Goal: Task Accomplishment & Management: Use online tool/utility

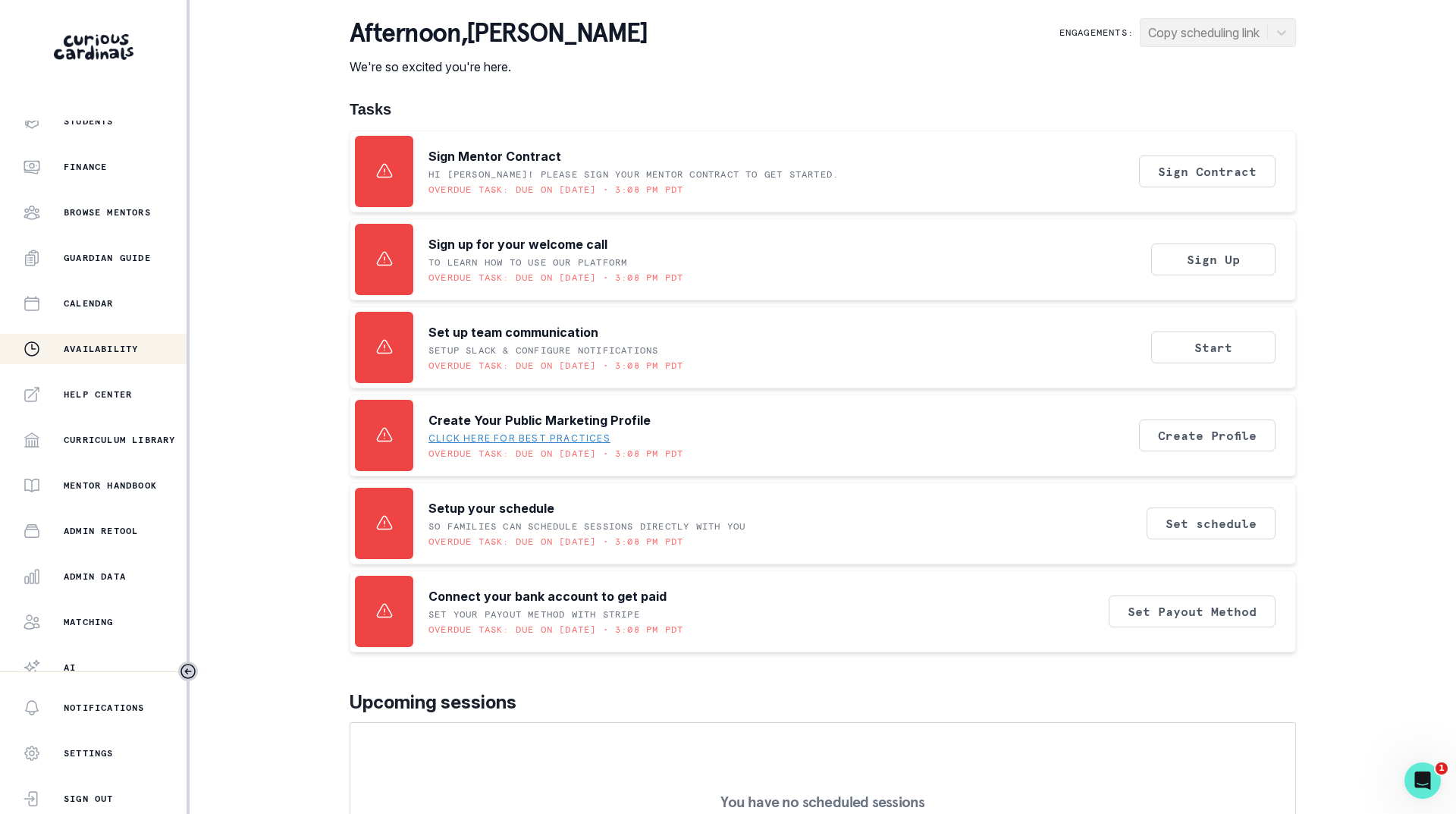
scroll to position [117, 0]
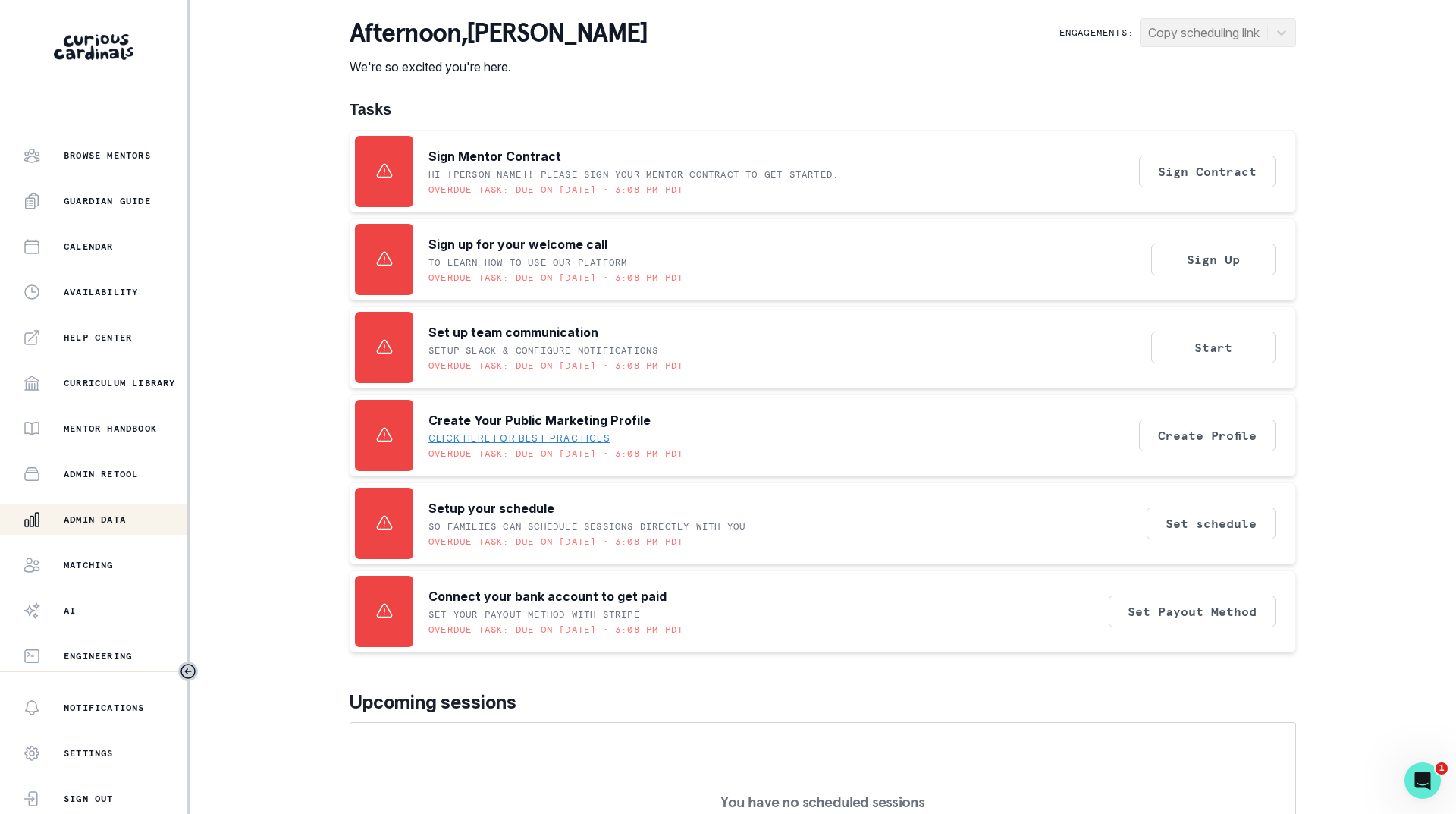
click at [85, 514] on p "Admin Data" at bounding box center [94, 519] width 62 height 12
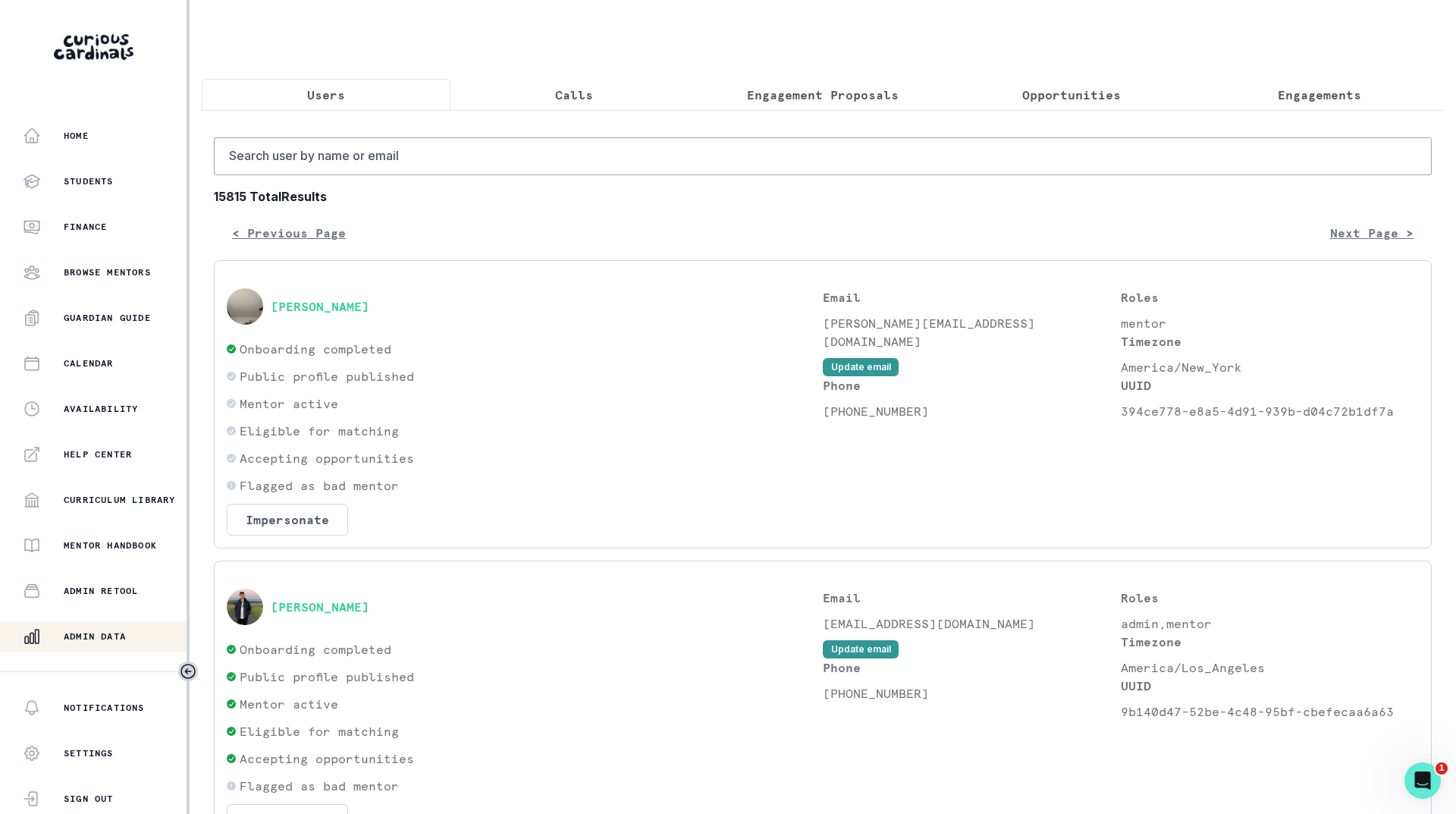
click at [1311, 103] on p "Engagements" at bounding box center [1319, 95] width 83 height 18
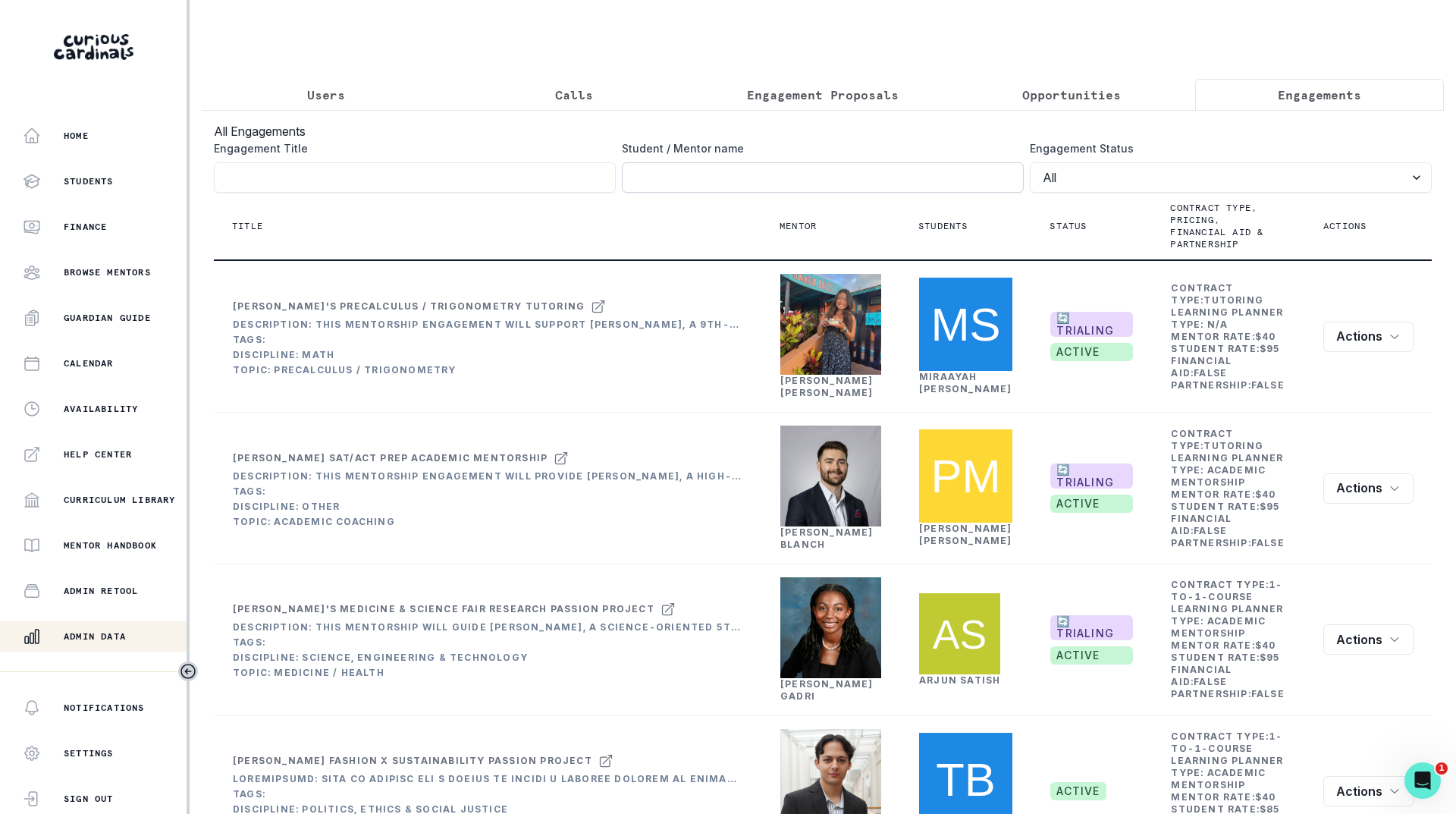
click at [824, 193] on input "Engagement Title" at bounding box center [823, 177] width 402 height 30
type input "divya murali"
click button "submit" at bounding box center [0, 0] width 0 height 0
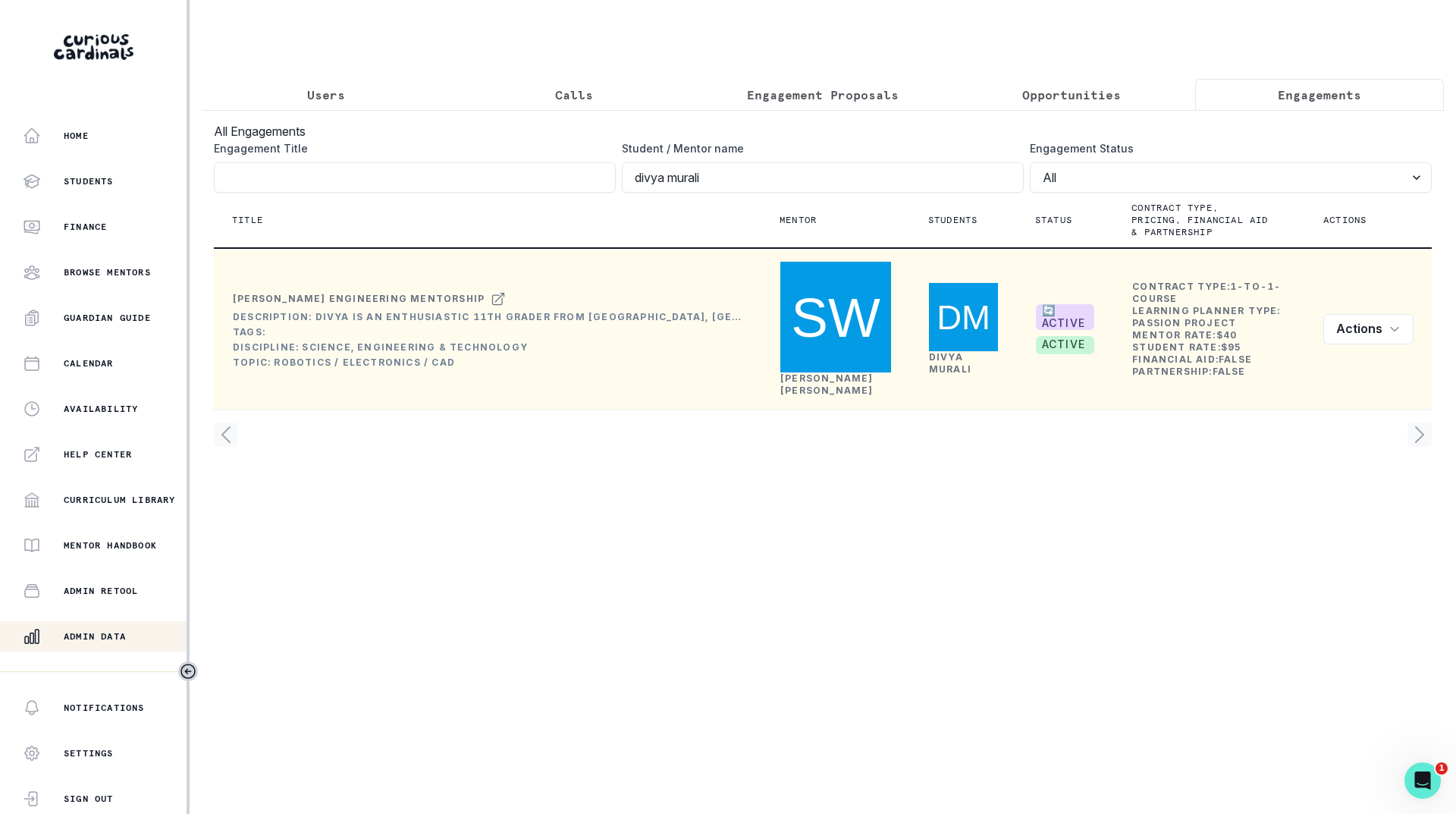
click at [805, 373] on link "[PERSON_NAME]" at bounding box center [827, 385] width 94 height 24
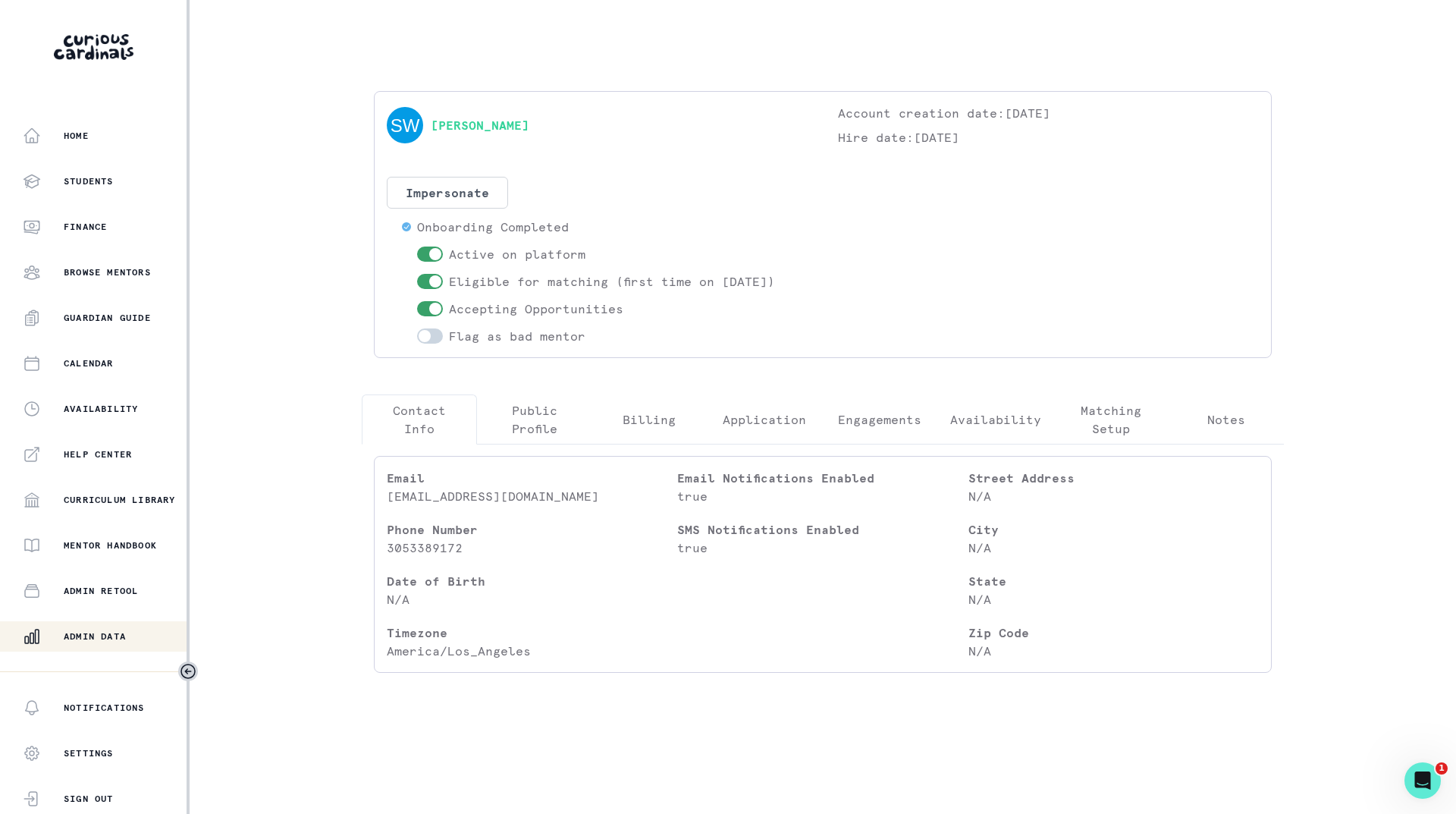
click at [888, 417] on p "Engagements" at bounding box center [879, 419] width 83 height 18
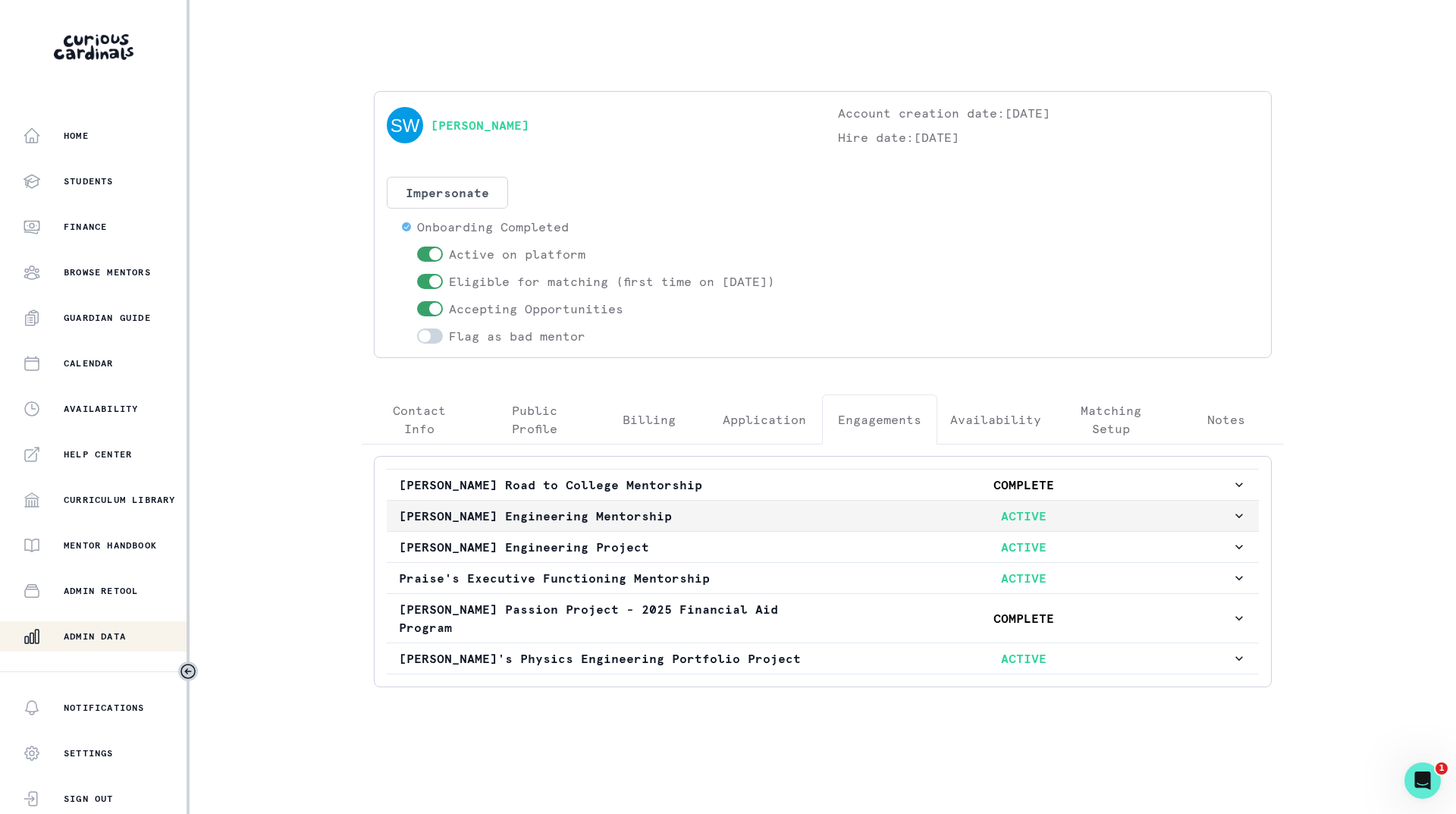
click at [863, 520] on p "ACTIVE" at bounding box center [1023, 516] width 417 height 18
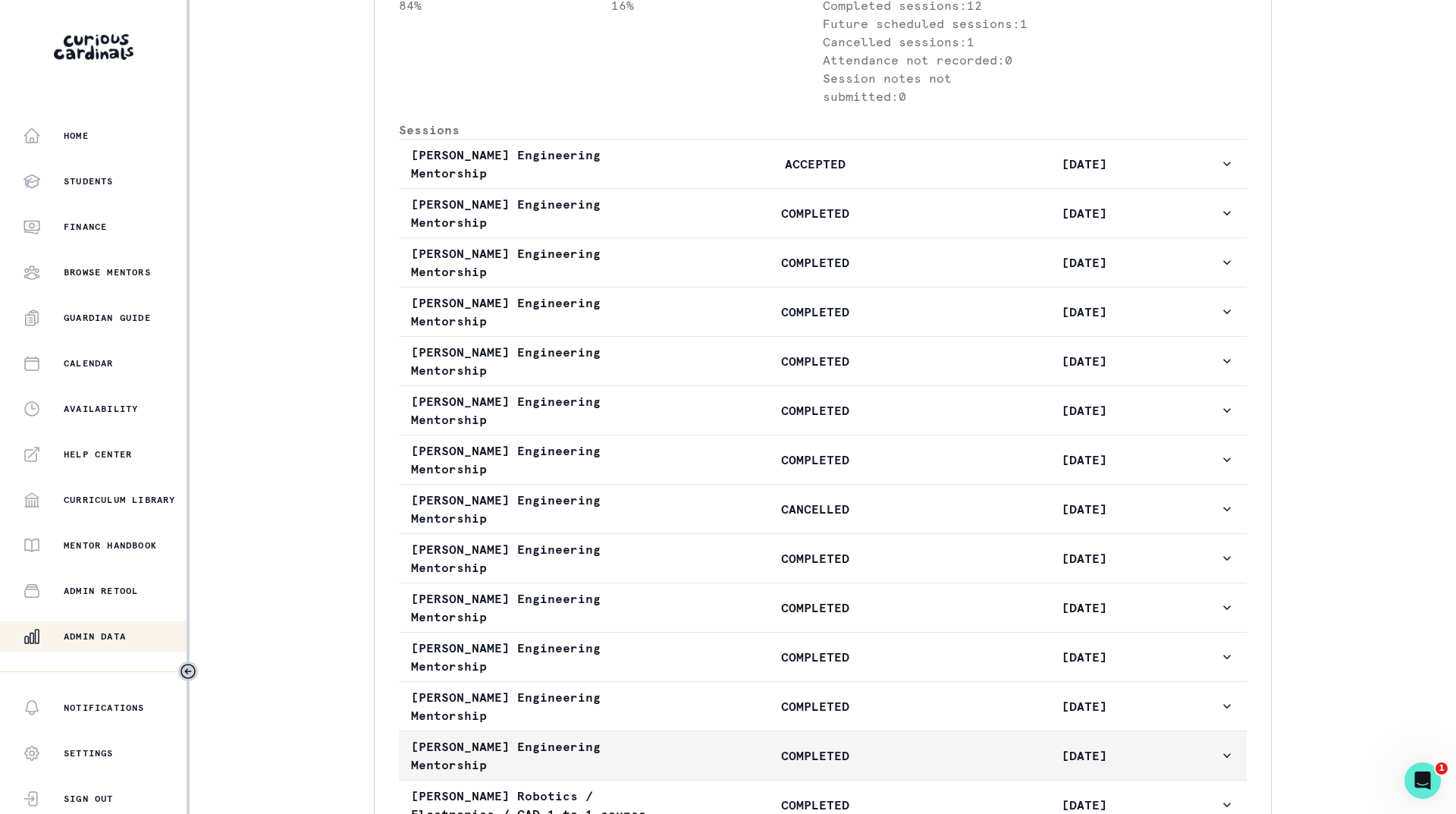
scroll to position [683, 0]
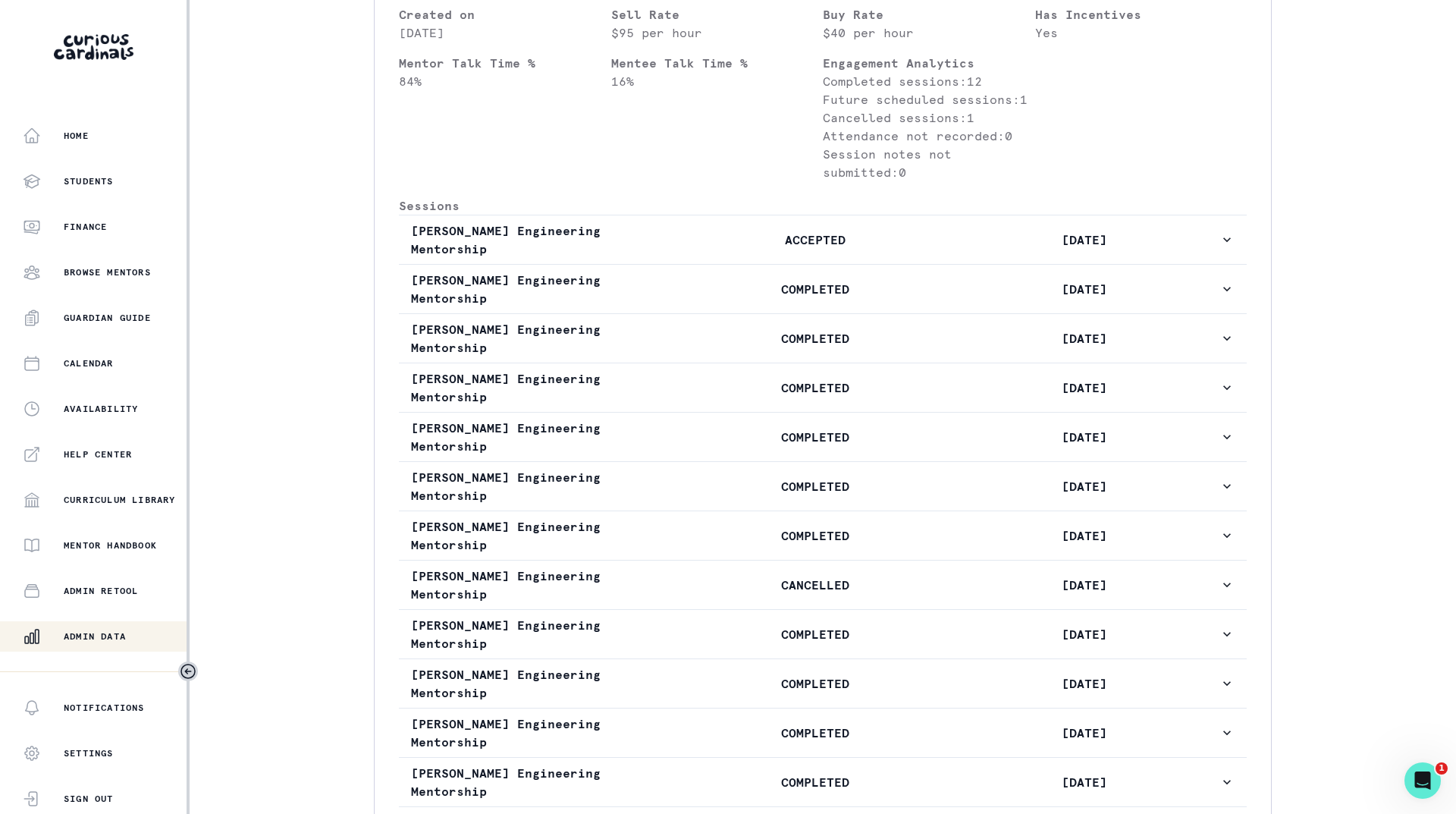
click at [1386, 263] on div "Home Students Finance Browse Mentors Guardian Guide Calendar Availability Help …" at bounding box center [728, 407] width 1456 height 814
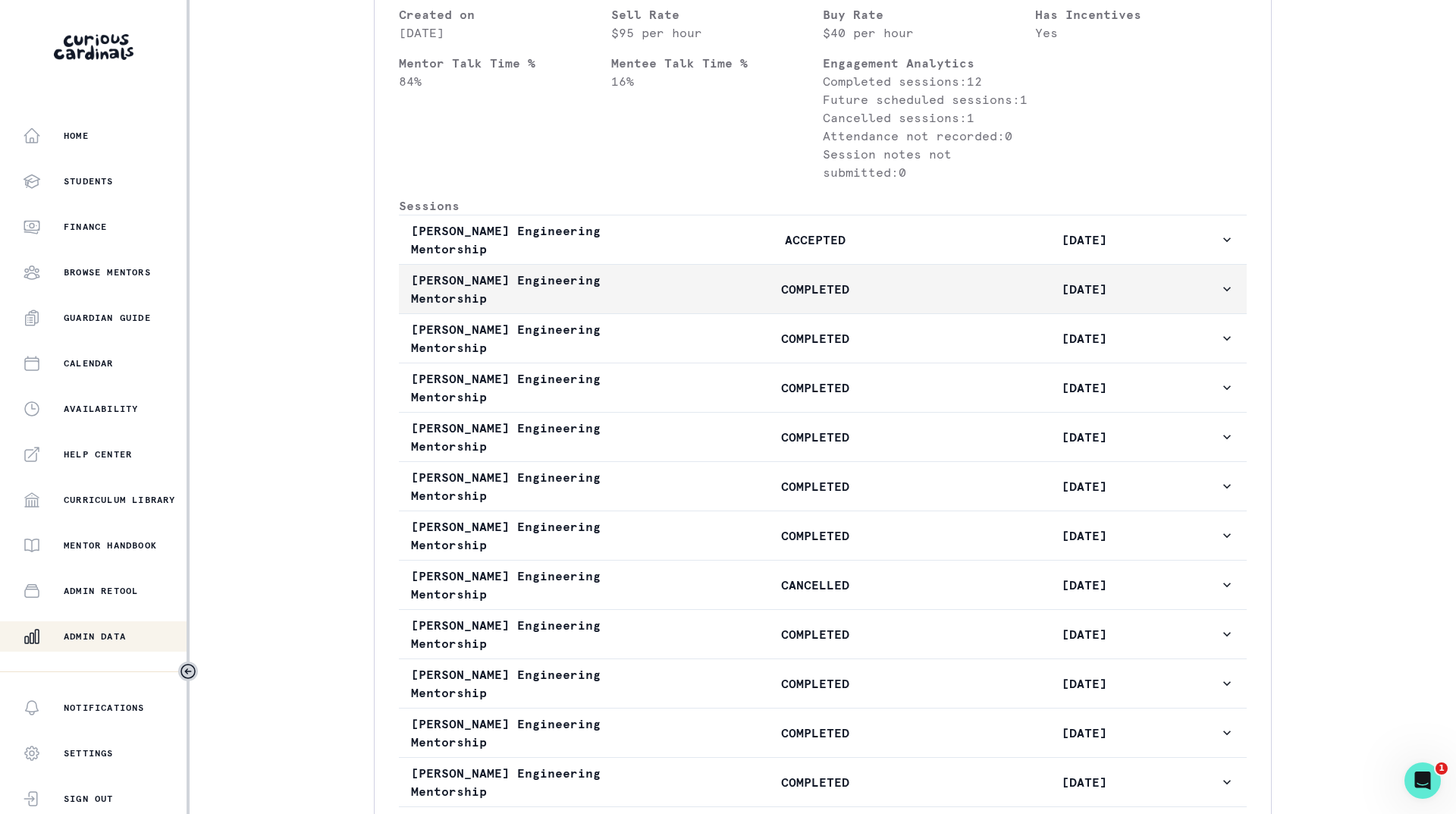
click at [907, 313] on button "[PERSON_NAME] Engineering Mentorship COMPLETED [DATE]" at bounding box center [823, 288] width 848 height 49
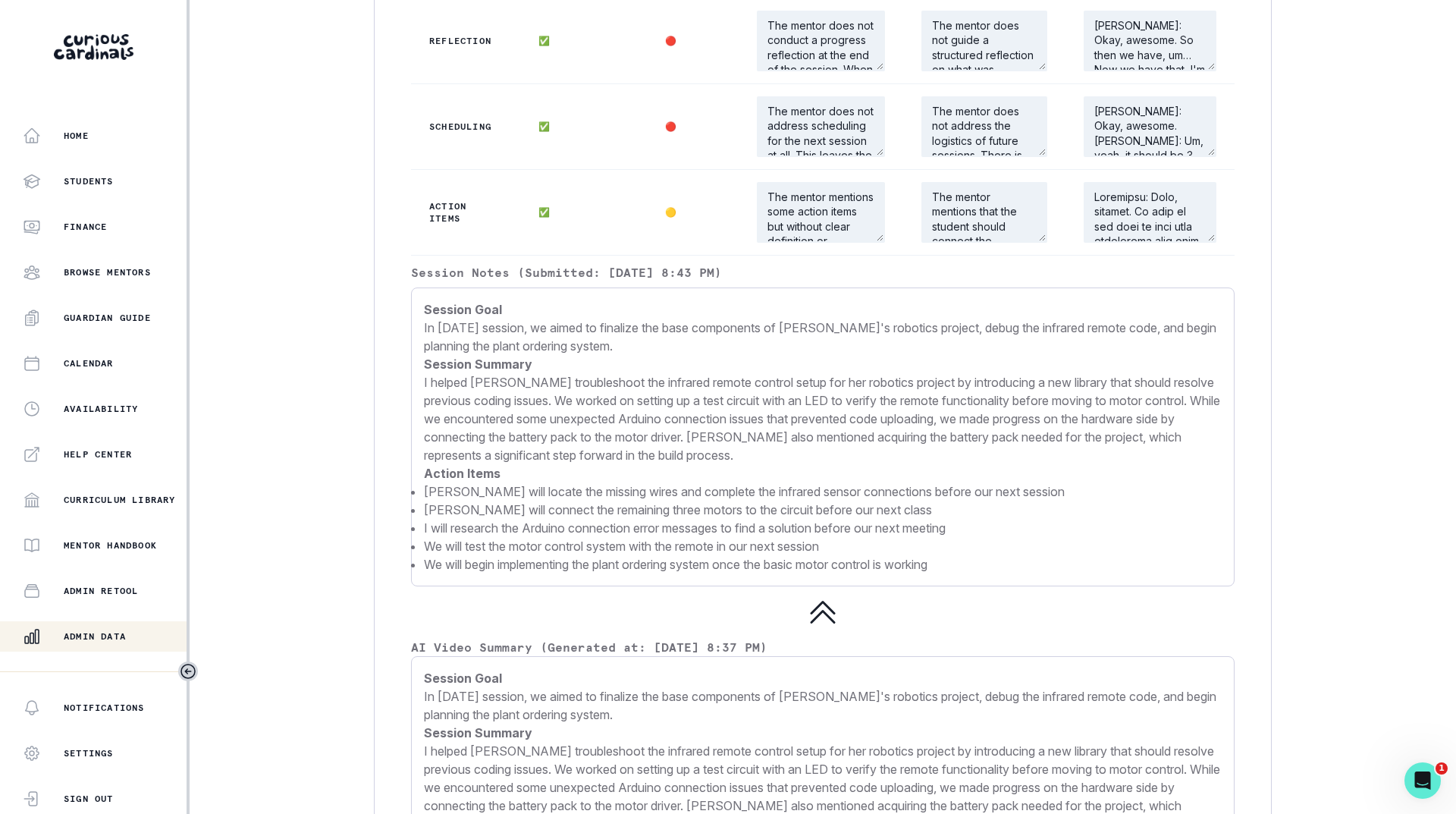
scroll to position [1593, 0]
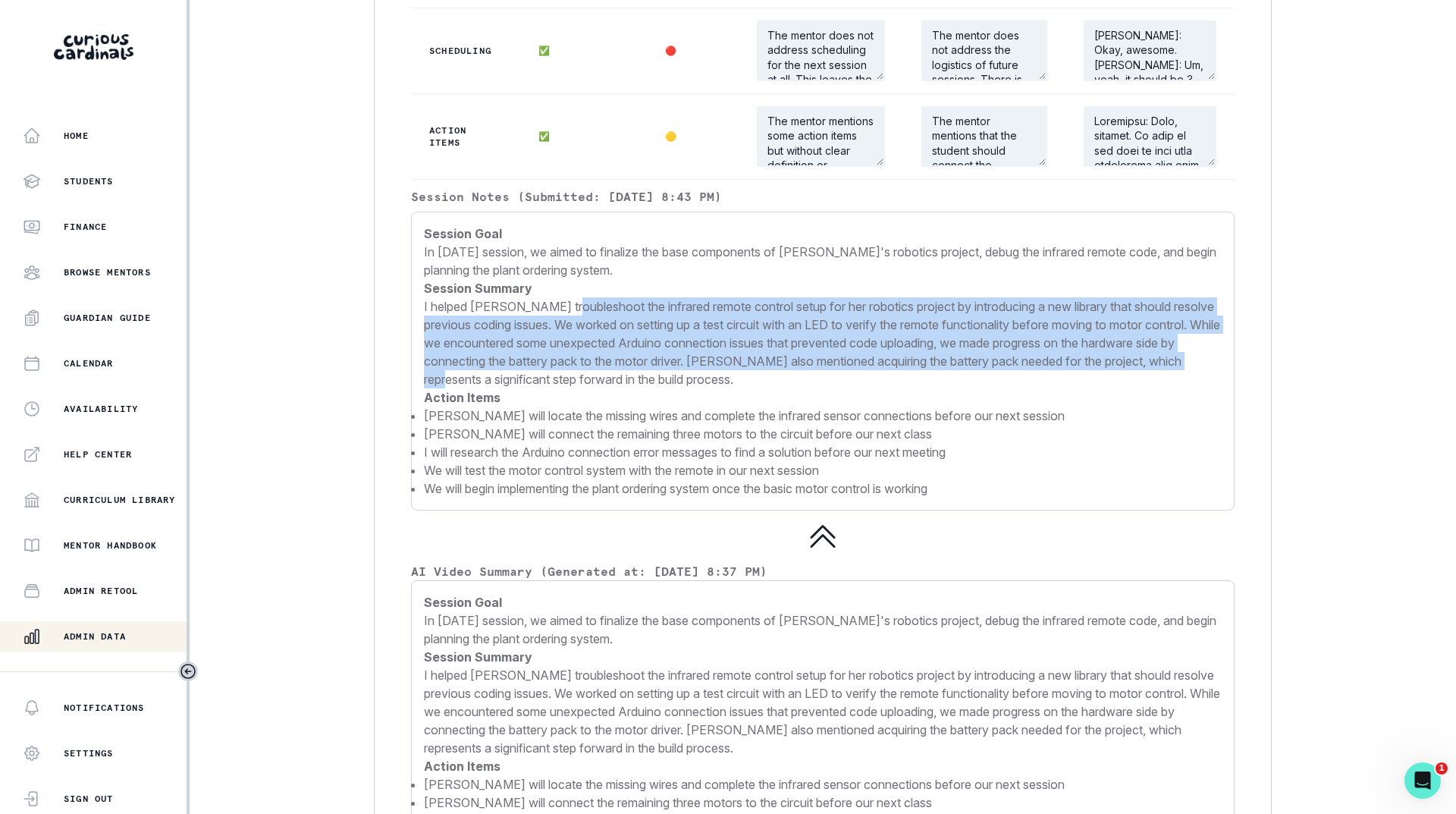
drag, startPoint x: 565, startPoint y: 339, endPoint x: 568, endPoint y: 420, distance: 81.1
click at [568, 388] on p "I helped [PERSON_NAME] troubleshoot the infrared remote control setup for her r…" at bounding box center [822, 342] width 797 height 91
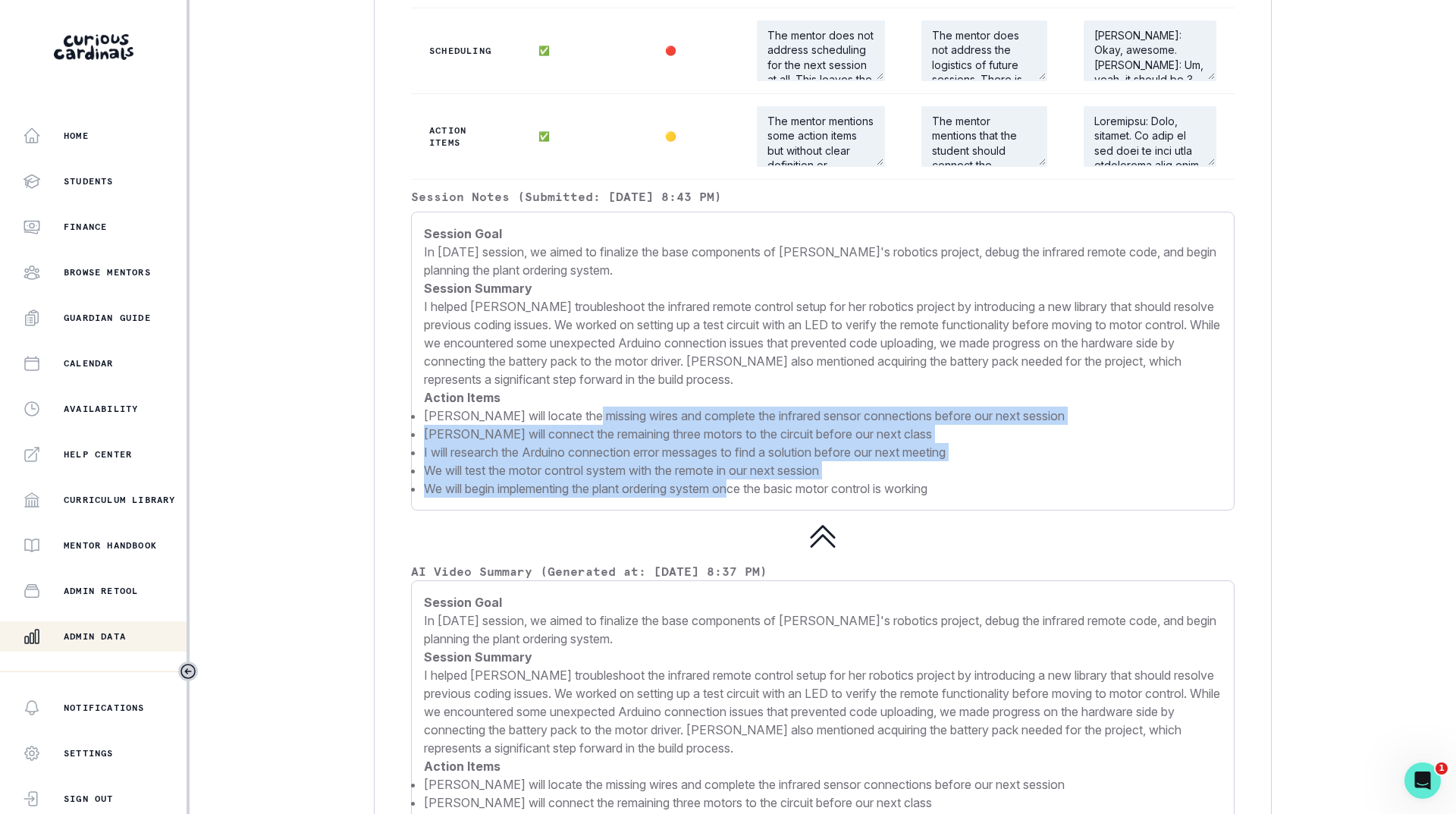
drag, startPoint x: 584, startPoint y: 448, endPoint x: 747, endPoint y: 530, distance: 182.5
click at [747, 497] on ul "[PERSON_NAME] will locate the missing wires and complete the infrared sensor co…" at bounding box center [822, 452] width 797 height 91
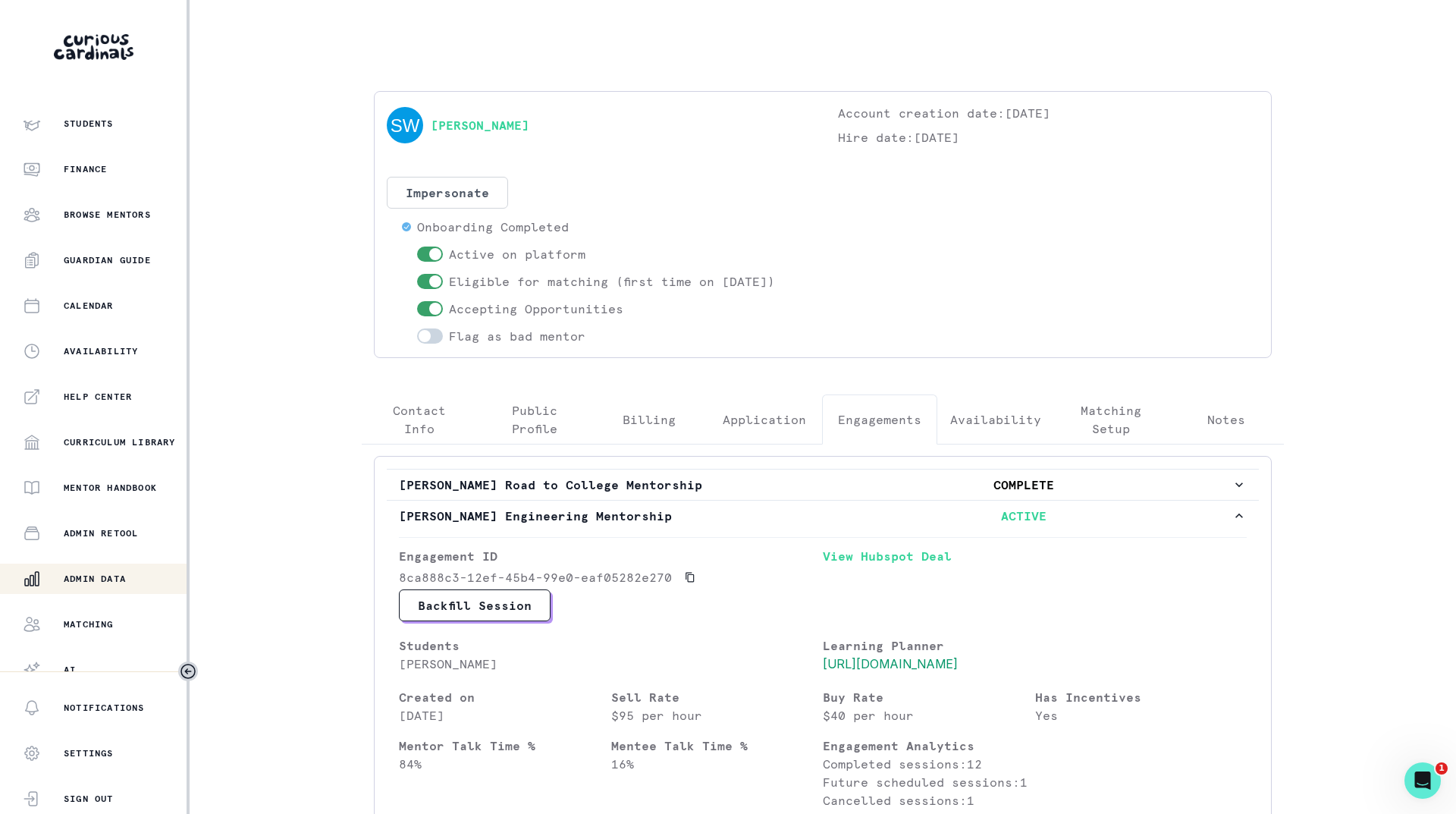
scroll to position [117, 0]
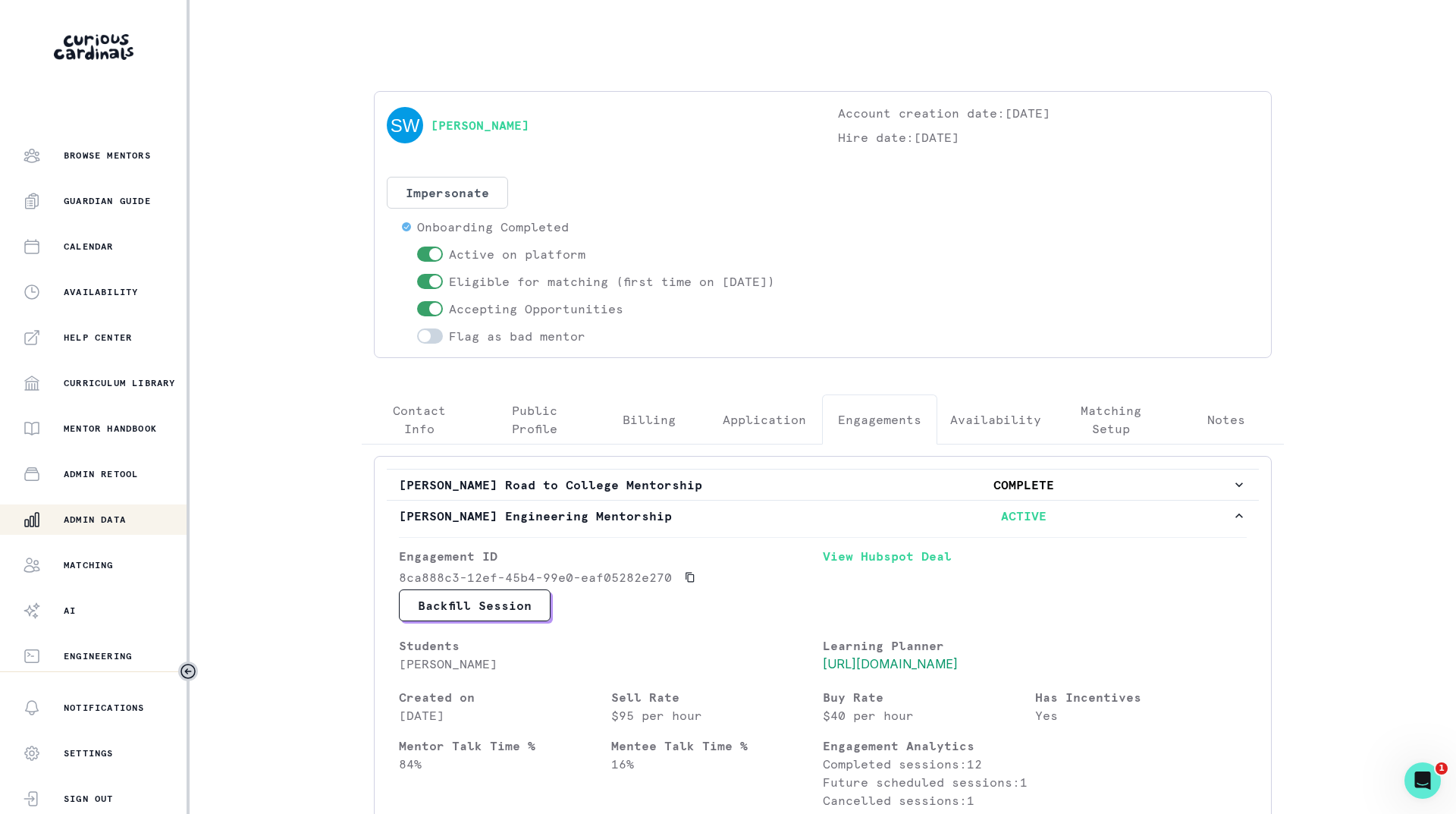
click at [103, 524] on p "Admin Data" at bounding box center [94, 519] width 62 height 12
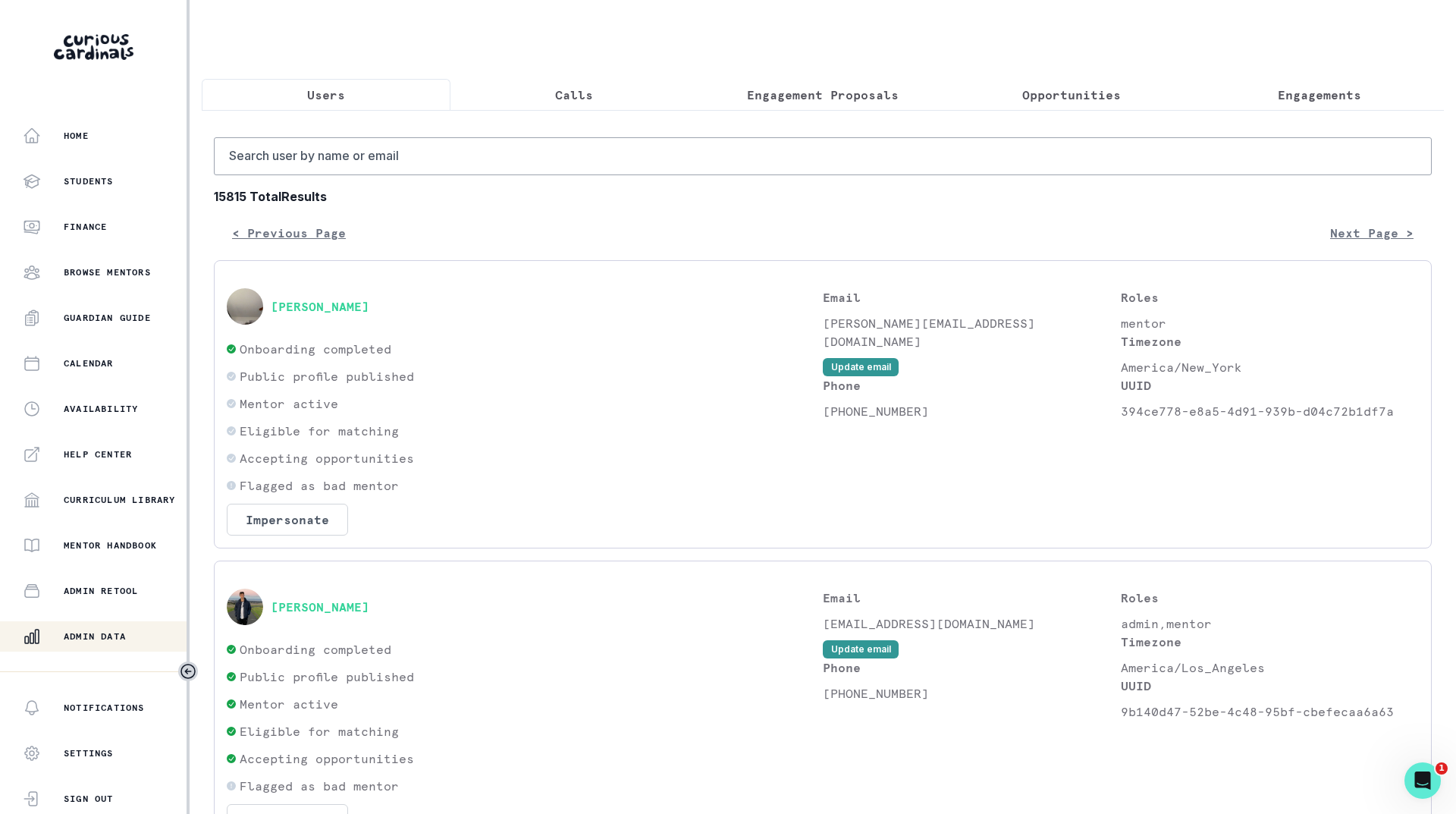
click at [333, 96] on p "Users" at bounding box center [326, 95] width 38 height 18
click at [467, 175] on input "Search user by name or email" at bounding box center [822, 156] width 1217 height 38
type input "murali"
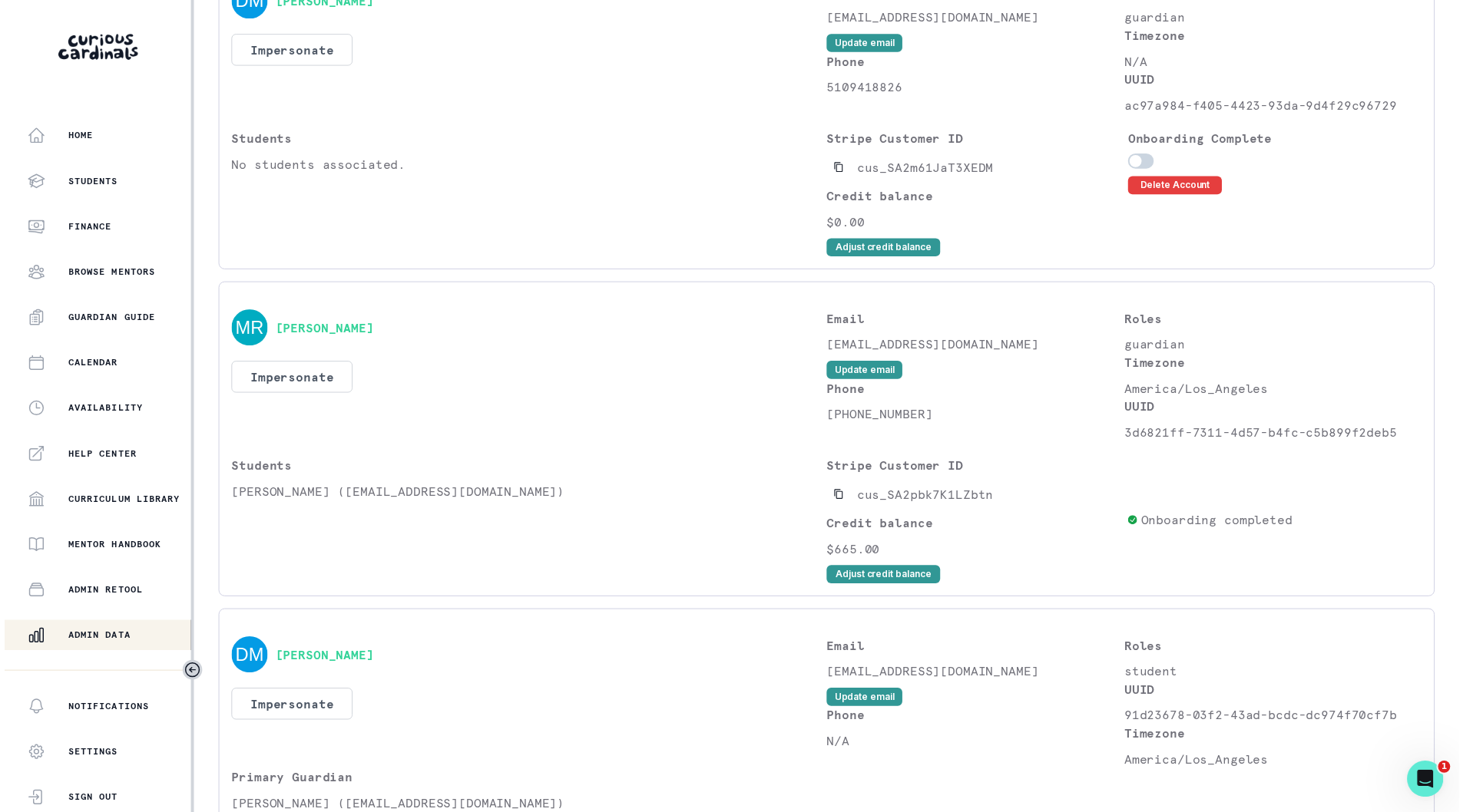
scroll to position [998, 0]
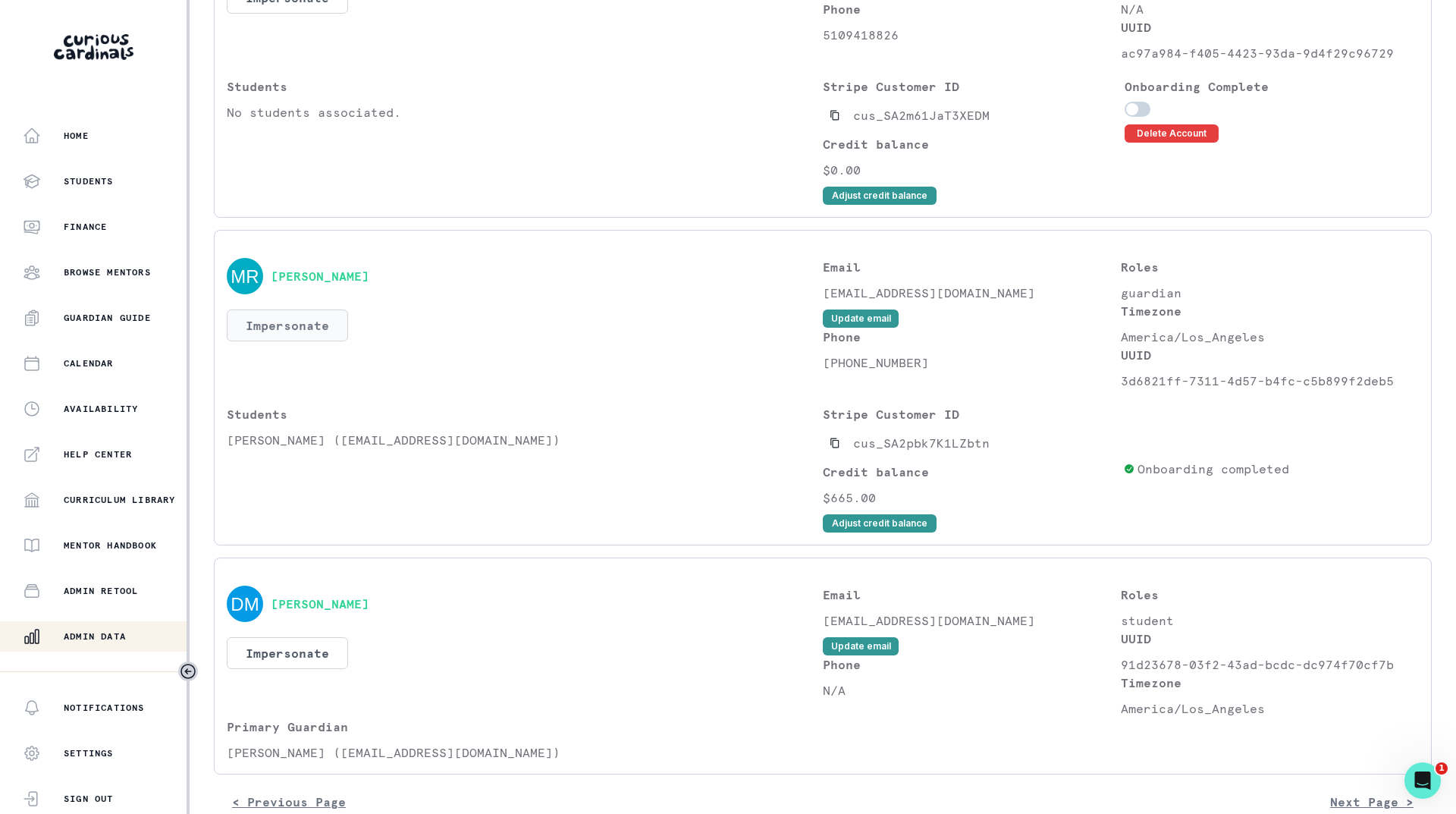
click at [284, 340] on button "Impersonate" at bounding box center [287, 325] width 121 height 32
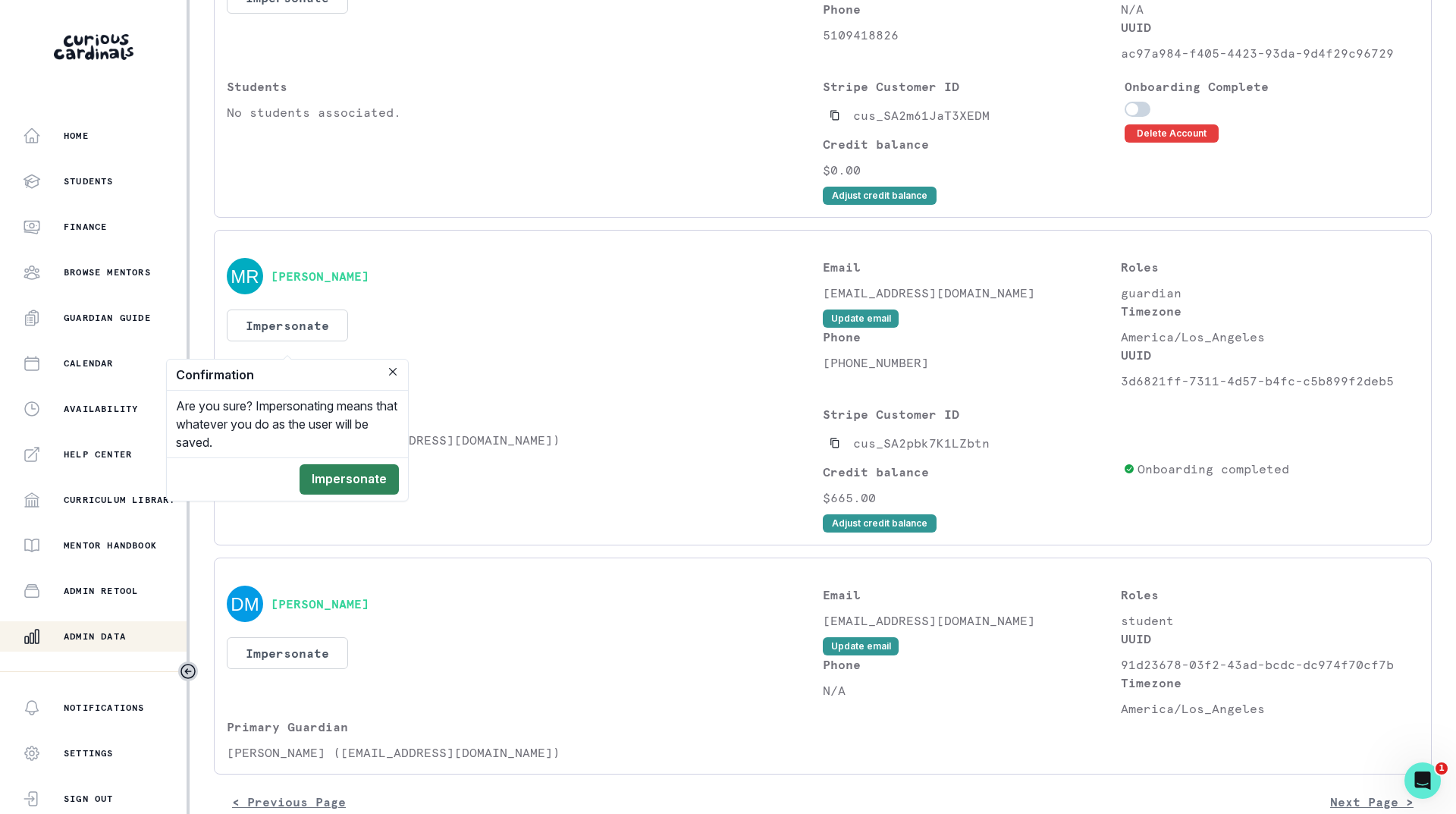
click at [372, 474] on button "Impersonate" at bounding box center [349, 479] width 99 height 30
